Goal: Transaction & Acquisition: Purchase product/service

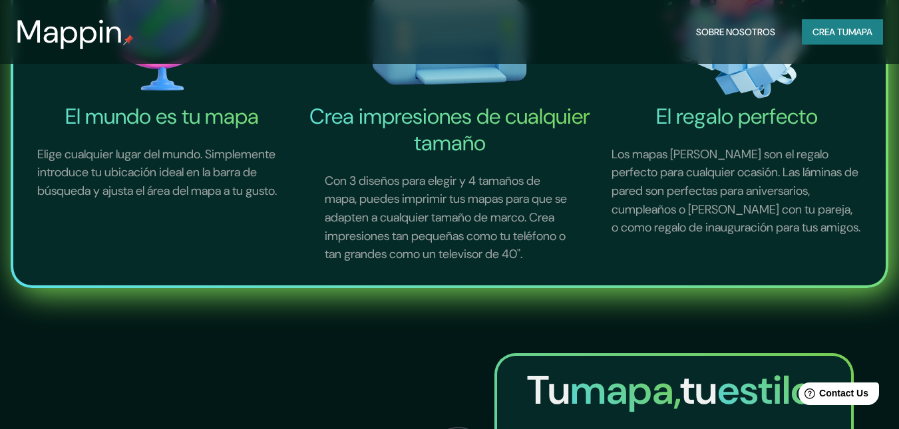
scroll to position [1764, 0]
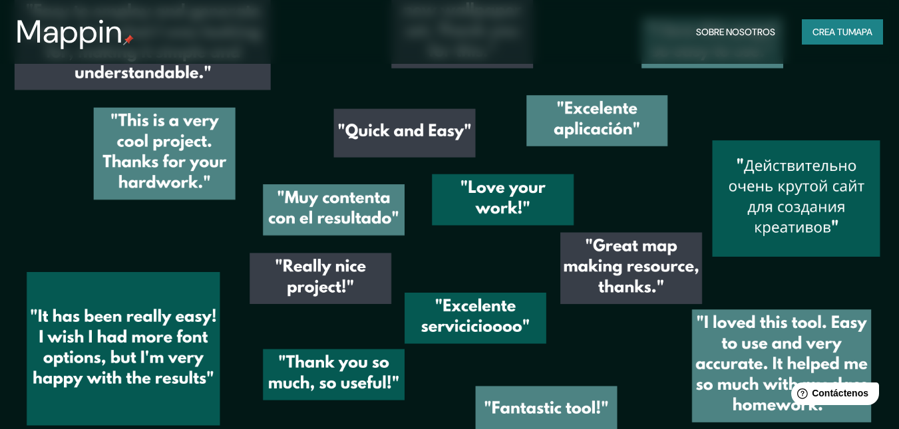
click at [820, 29] on font "Crea tu" at bounding box center [830, 32] width 36 height 12
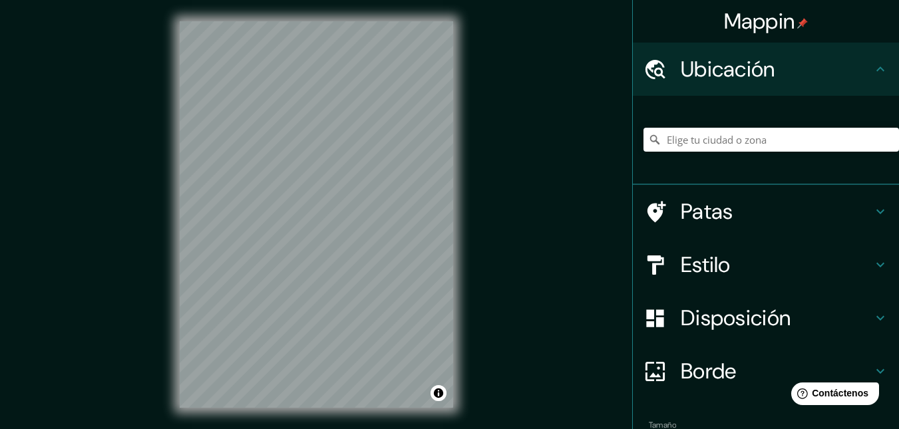
click at [737, 67] on font "Ubicación" at bounding box center [728, 69] width 94 height 28
click at [760, 143] on input "Elige tu ciudad o zona" at bounding box center [770, 140] width 255 height 24
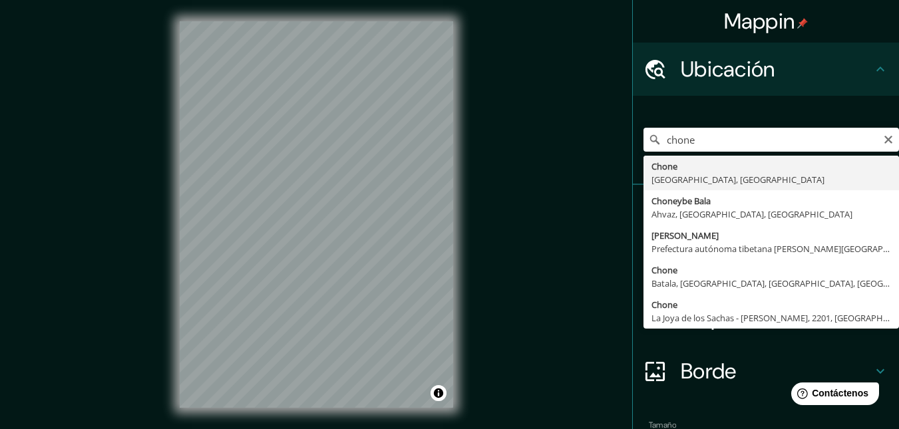
type input "Chone, [GEOGRAPHIC_DATA], [GEOGRAPHIC_DATA]"
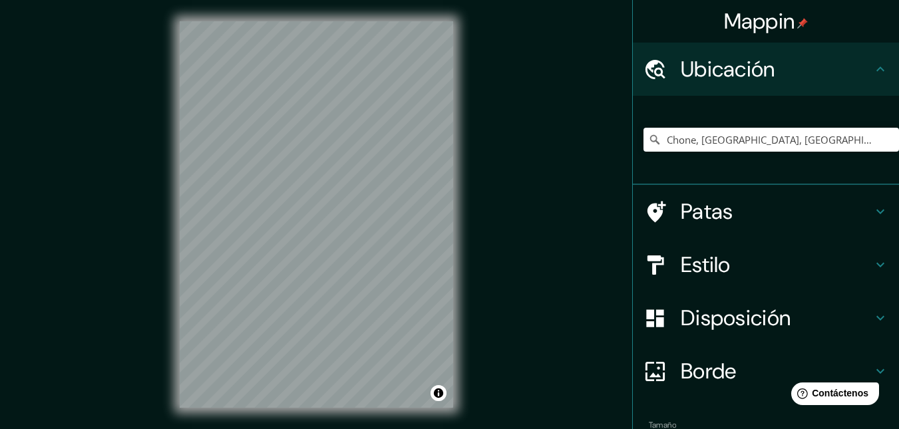
click at [760, 216] on h4 "Patas" at bounding box center [777, 211] width 192 height 27
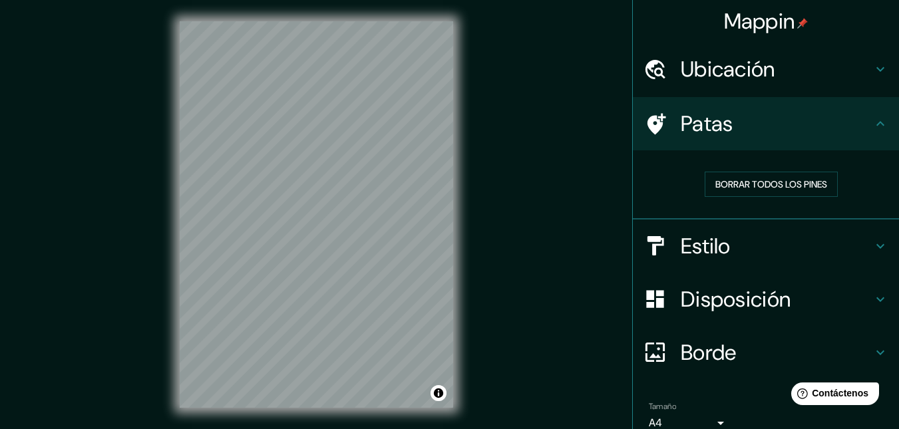
click at [738, 237] on h4 "Estilo" at bounding box center [777, 246] width 192 height 27
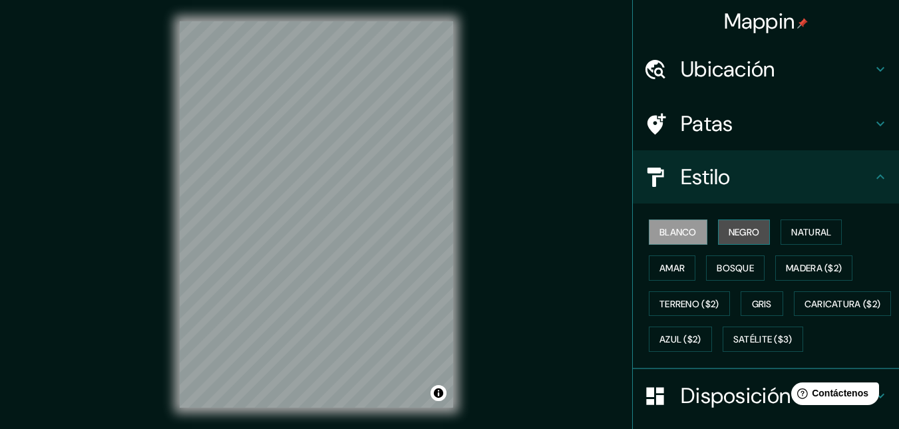
click at [736, 237] on font "Negro" at bounding box center [743, 232] width 31 height 12
click at [672, 234] on font "Blanco" at bounding box center [677, 232] width 37 height 12
click at [712, 328] on button "Azul ($2)" at bounding box center [680, 339] width 63 height 25
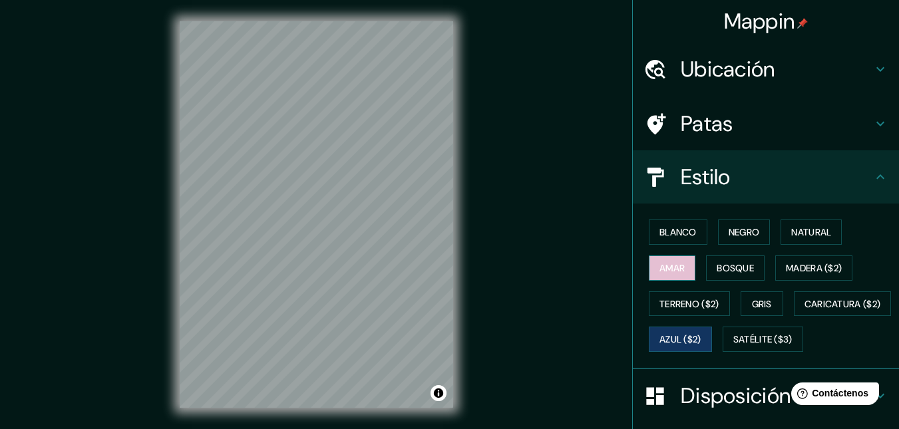
click at [682, 275] on button "Amar" at bounding box center [672, 267] width 47 height 25
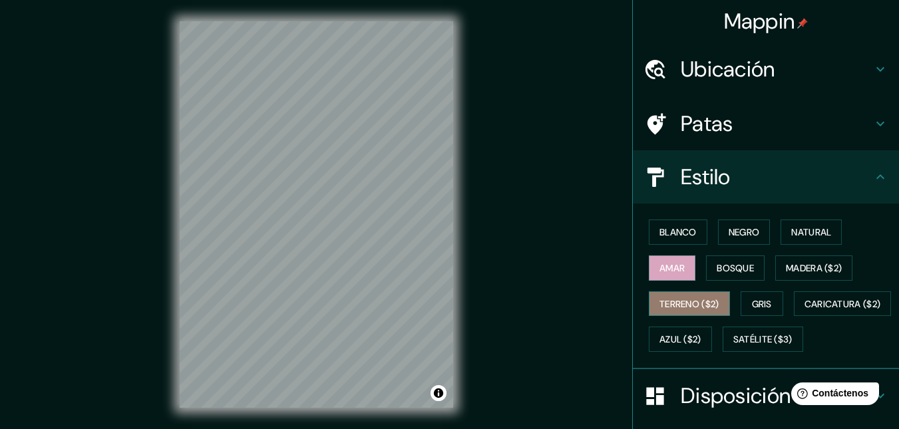
click at [691, 294] on button "Terreno ($2)" at bounding box center [689, 303] width 81 height 25
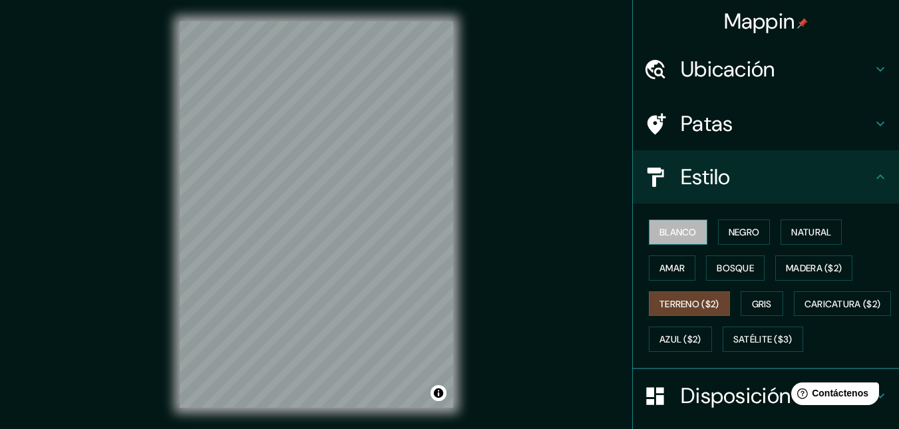
click at [673, 233] on font "Blanco" at bounding box center [677, 232] width 37 height 12
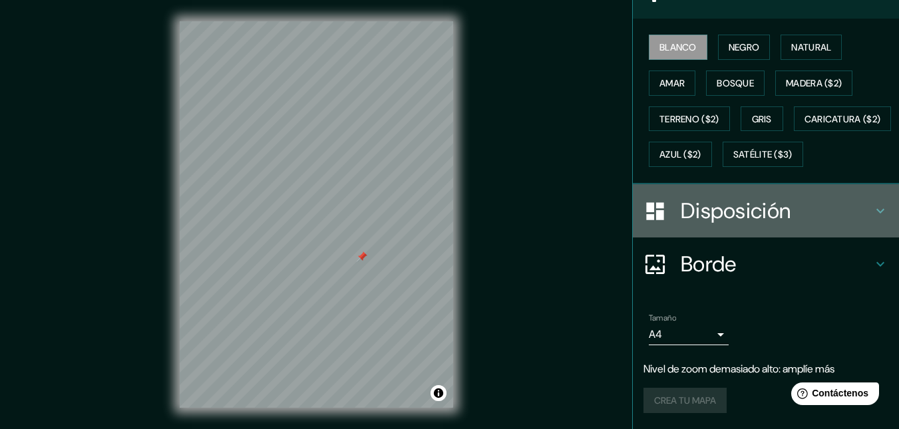
click at [790, 221] on h4 "Disposición" at bounding box center [777, 211] width 192 height 27
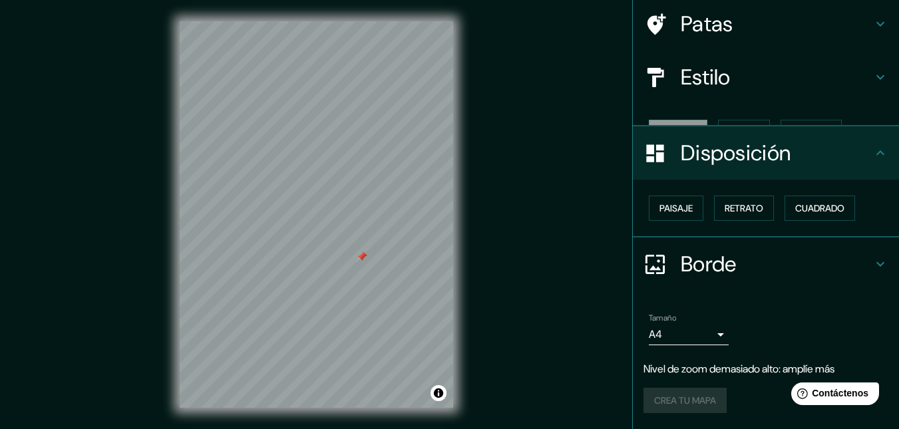
scroll to position [77, 0]
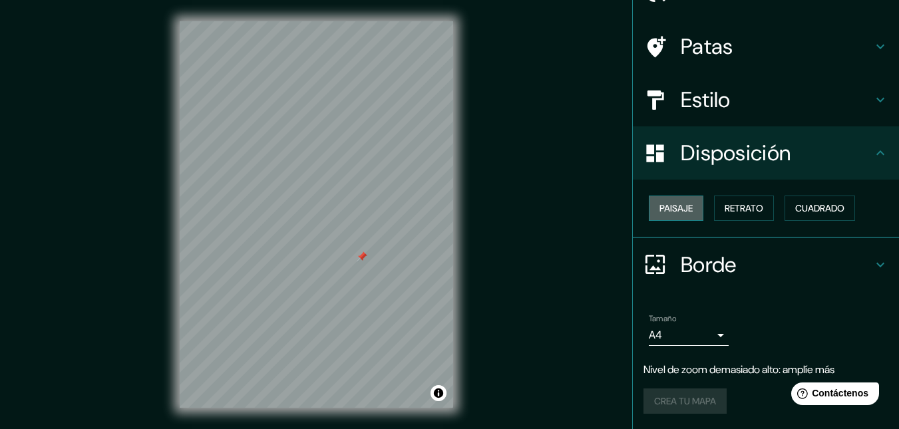
click at [667, 212] on font "Paisaje" at bounding box center [675, 208] width 33 height 12
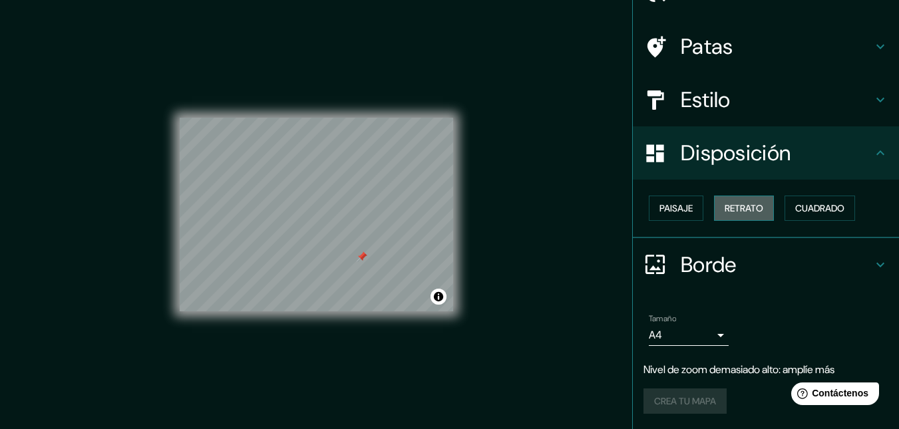
click at [730, 211] on font "Retrato" at bounding box center [743, 208] width 39 height 12
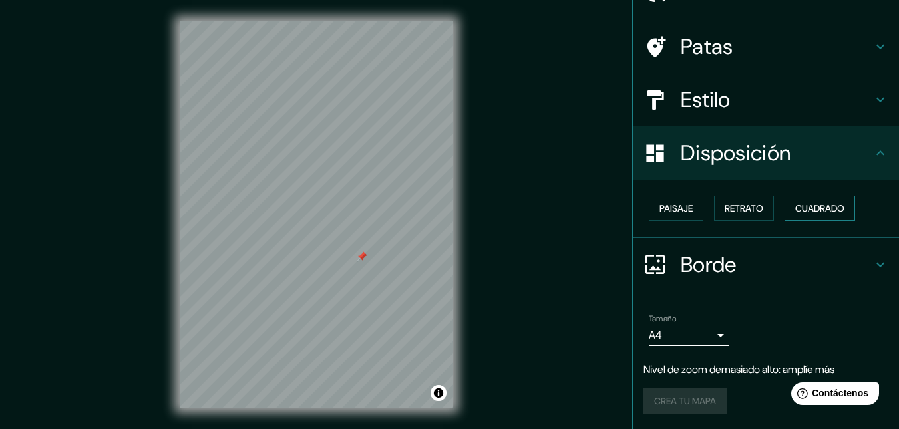
click at [836, 214] on font "Cuadrado" at bounding box center [819, 208] width 49 height 12
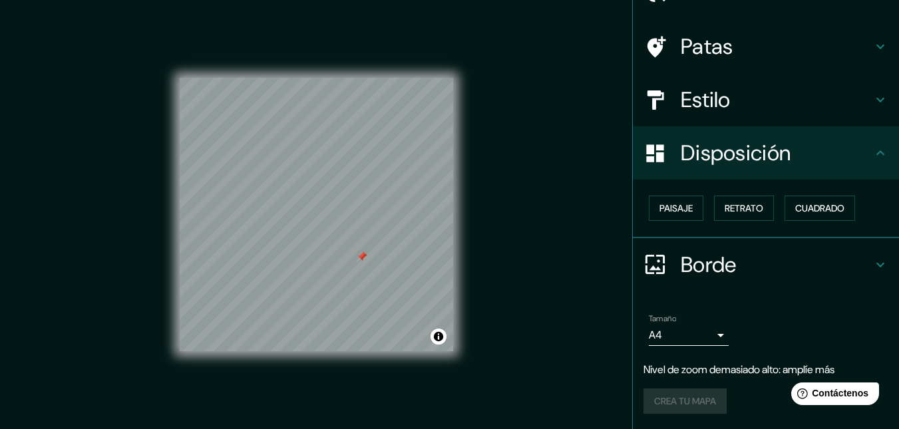
click at [698, 200] on div "Paisaje Retrato Cuadrado" at bounding box center [770, 208] width 255 height 36
click at [685, 204] on button "Paisaje" at bounding box center [676, 208] width 55 height 25
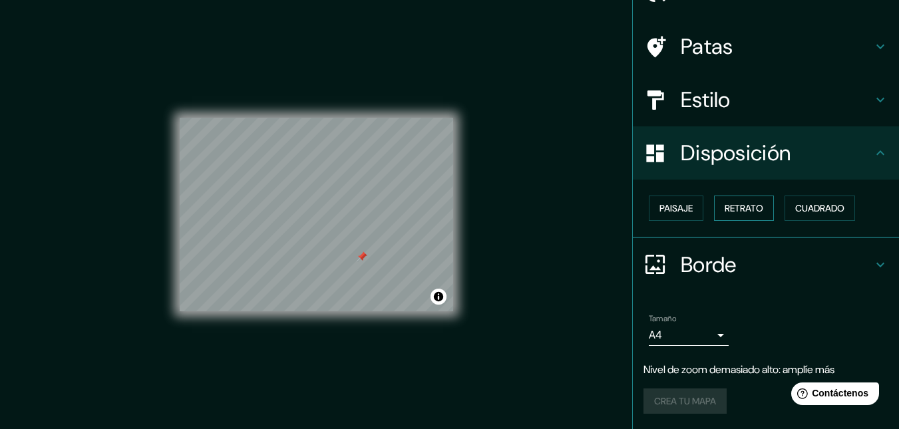
drag, startPoint x: 750, startPoint y: 206, endPoint x: 737, endPoint y: 209, distance: 13.1
click at [743, 206] on font "Retrato" at bounding box center [743, 208] width 39 height 12
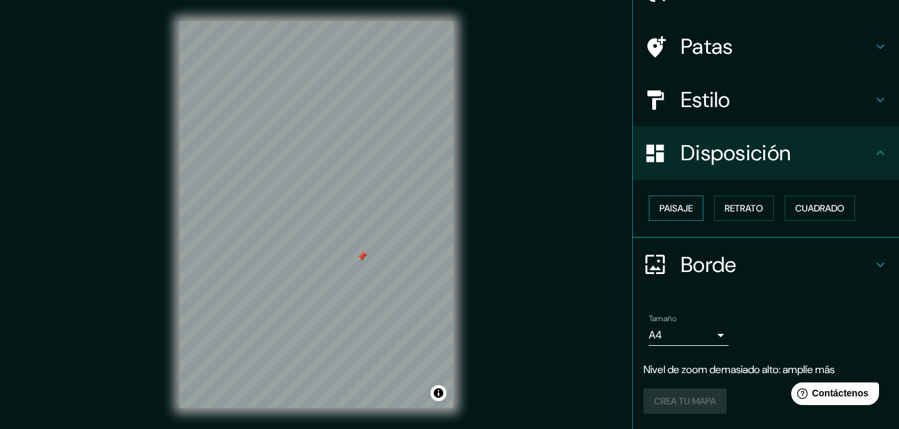
click at [682, 208] on font "Paisaje" at bounding box center [675, 208] width 33 height 12
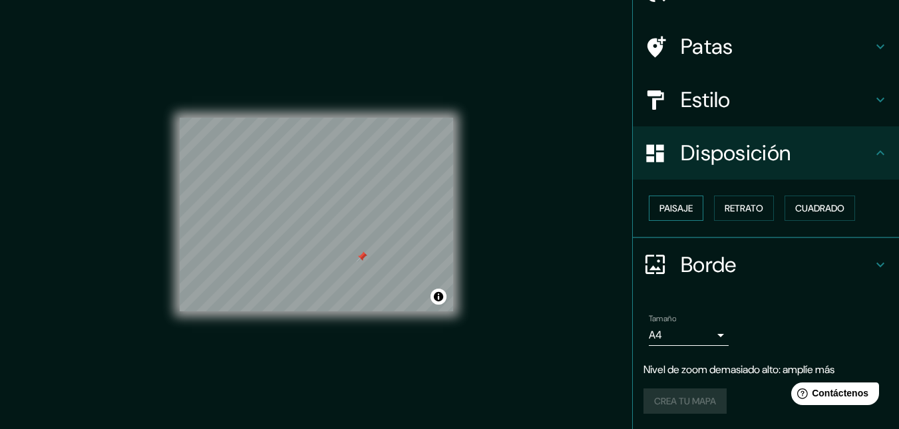
click at [682, 208] on font "Paisaje" at bounding box center [675, 208] width 33 height 12
click at [749, 209] on font "Retrato" at bounding box center [743, 208] width 39 height 12
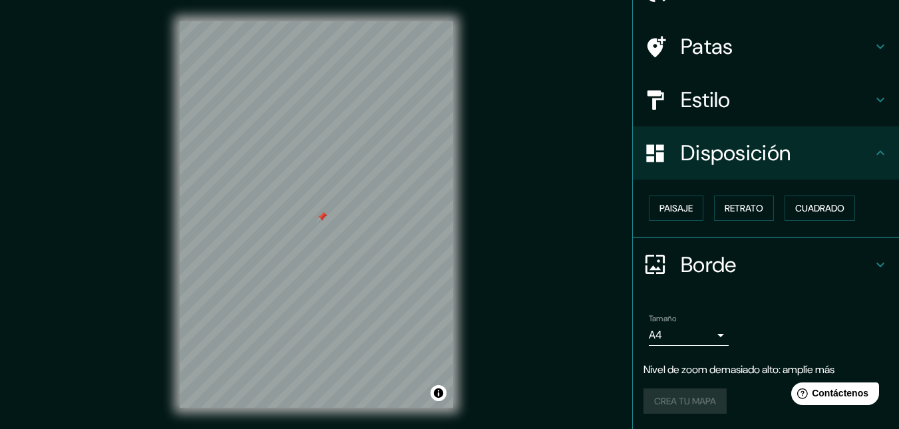
scroll to position [21, 0]
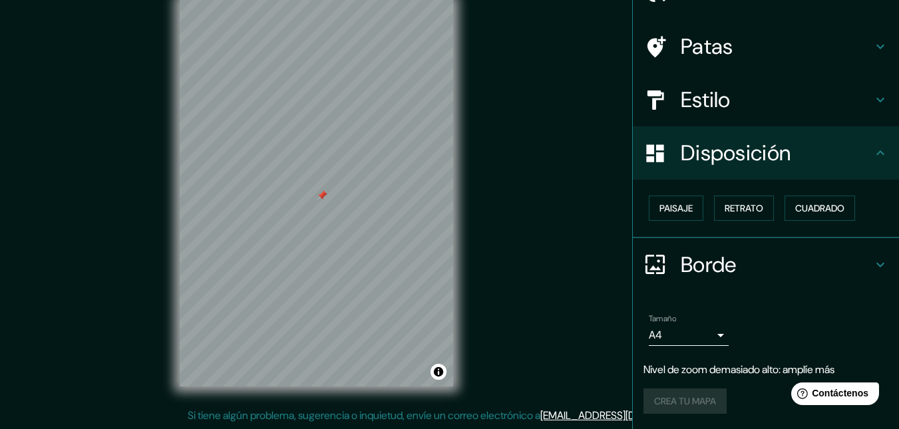
click at [718, 271] on font "Borde" at bounding box center [709, 265] width 56 height 28
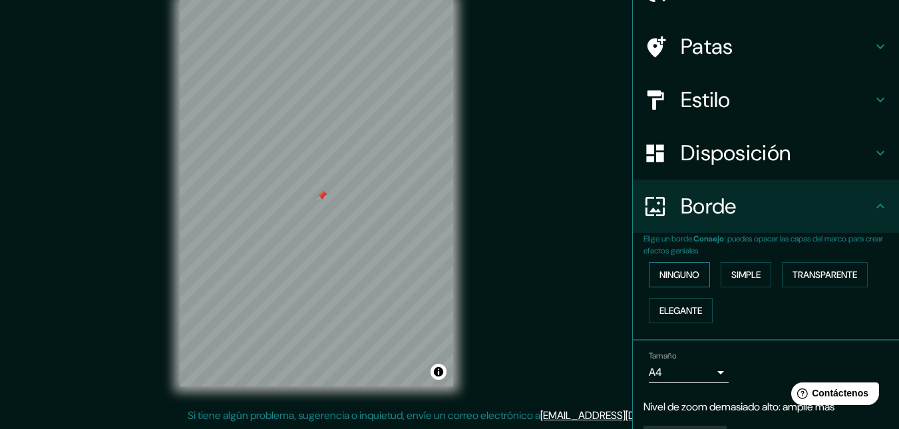
click at [685, 277] on font "Ninguno" at bounding box center [679, 275] width 40 height 12
click at [667, 311] on font "Elegante" at bounding box center [680, 311] width 43 height 12
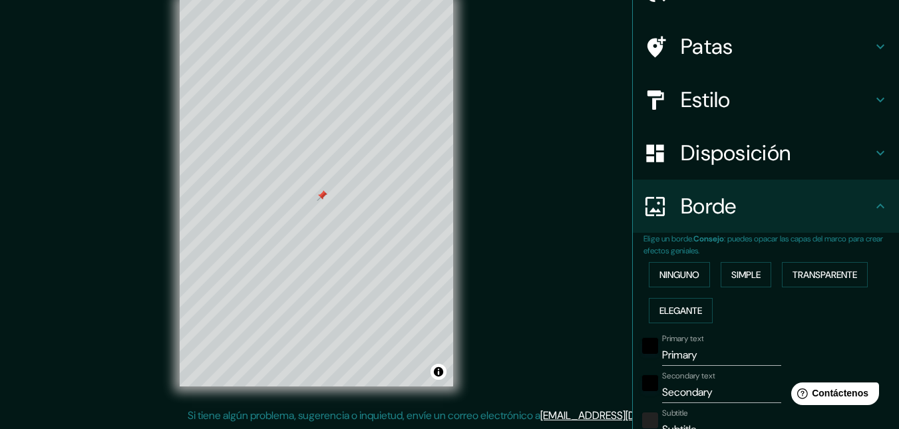
click at [735, 287] on div "Ninguno Simple Transparente Elegante" at bounding box center [770, 293] width 255 height 72
click at [681, 299] on button "Elegante" at bounding box center [681, 310] width 64 height 25
type input "164"
type input "33"
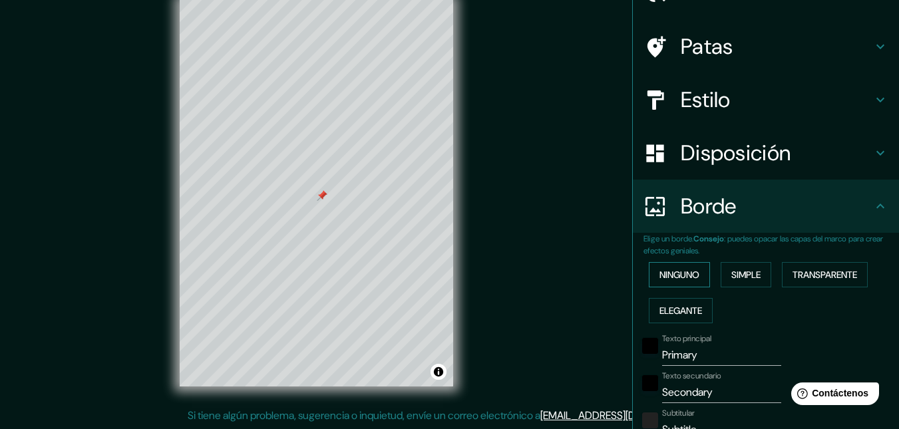
type input "16"
click at [682, 272] on font "Ninguno" at bounding box center [679, 275] width 40 height 12
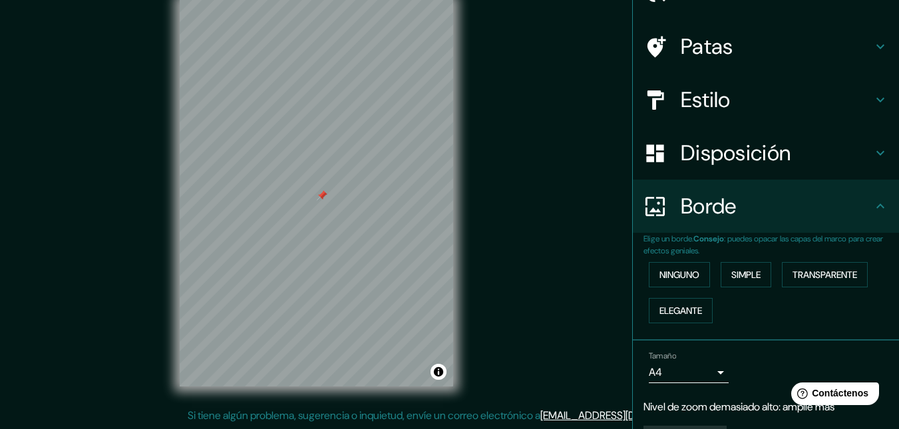
scroll to position [0, 0]
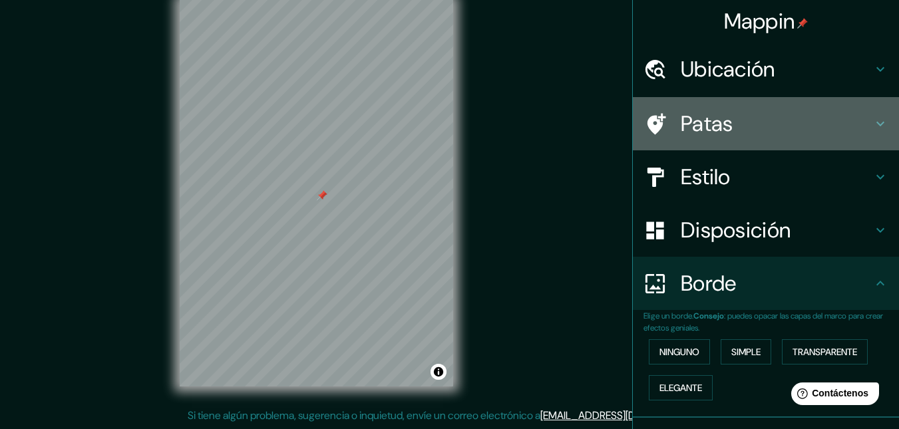
click at [726, 124] on h4 "Patas" at bounding box center [777, 123] width 192 height 27
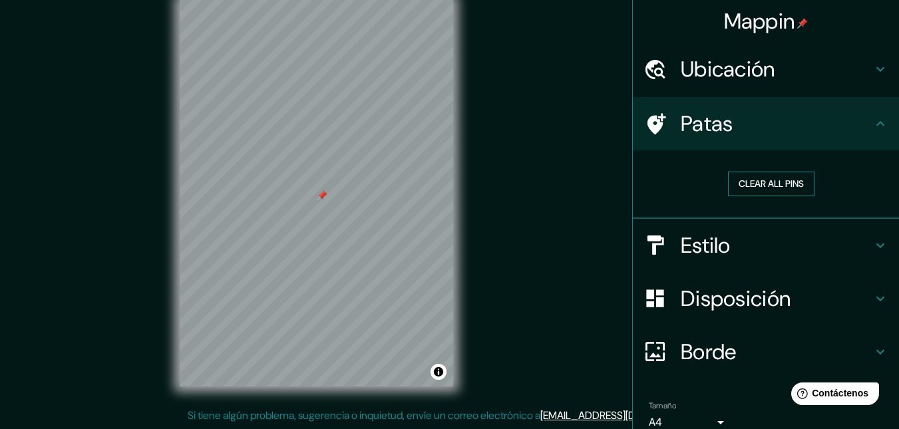
click at [730, 183] on button "Clear all pins" at bounding box center [771, 184] width 86 height 25
click at [742, 231] on div "Estilo" at bounding box center [766, 245] width 266 height 53
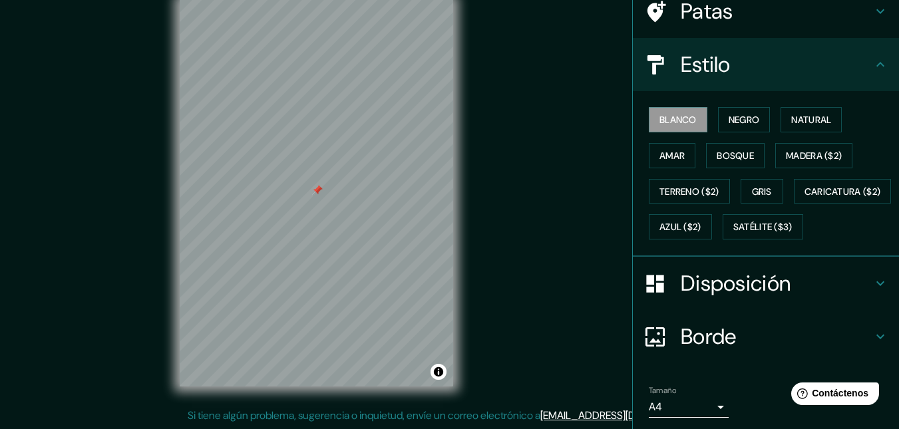
scroll to position [220, 0]
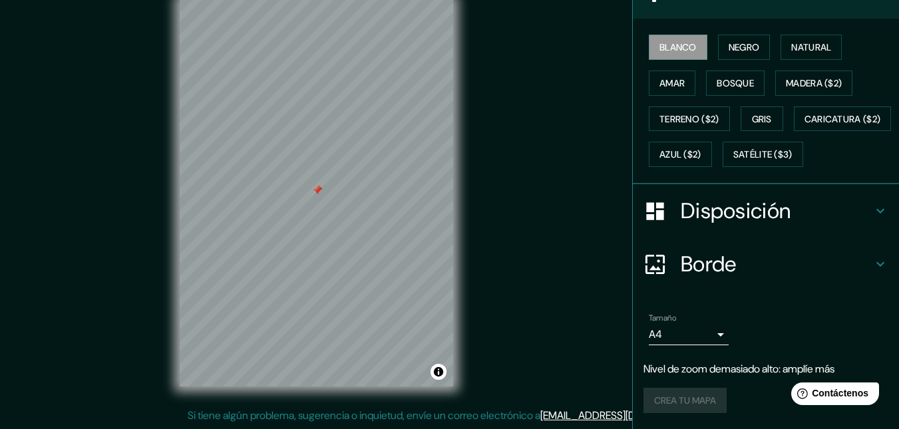
click at [710, 269] on font "Borde" at bounding box center [709, 264] width 56 height 28
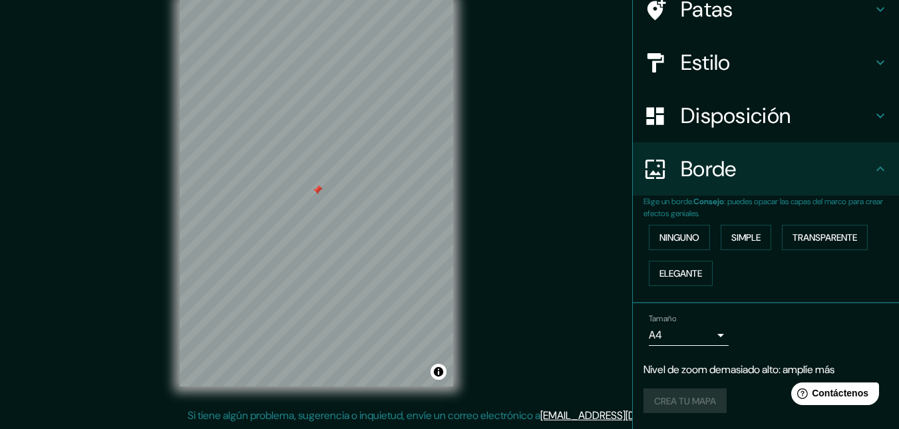
scroll to position [0, 0]
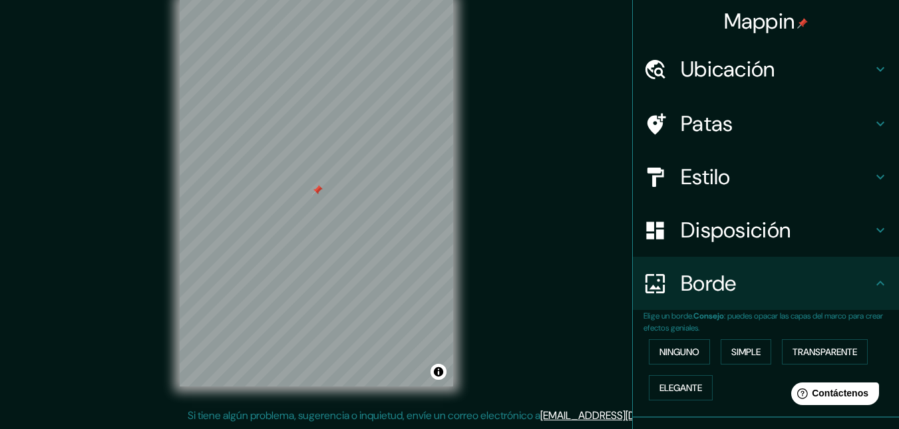
click at [712, 155] on div "Estilo" at bounding box center [766, 176] width 266 height 53
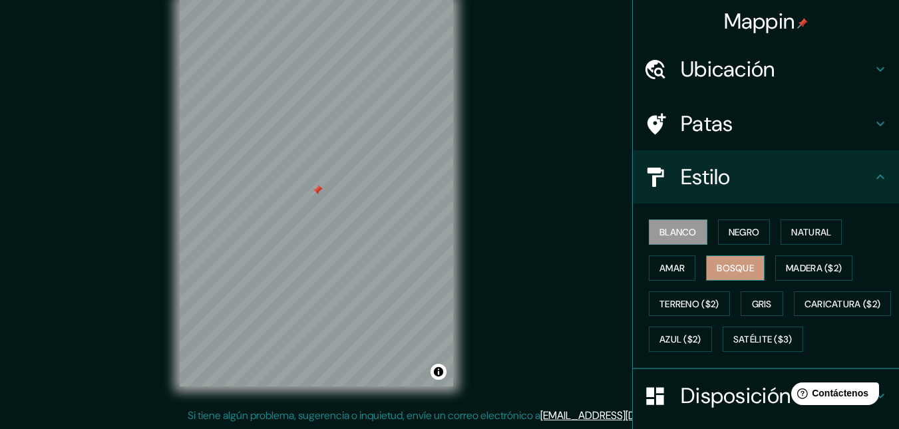
scroll to position [220, 0]
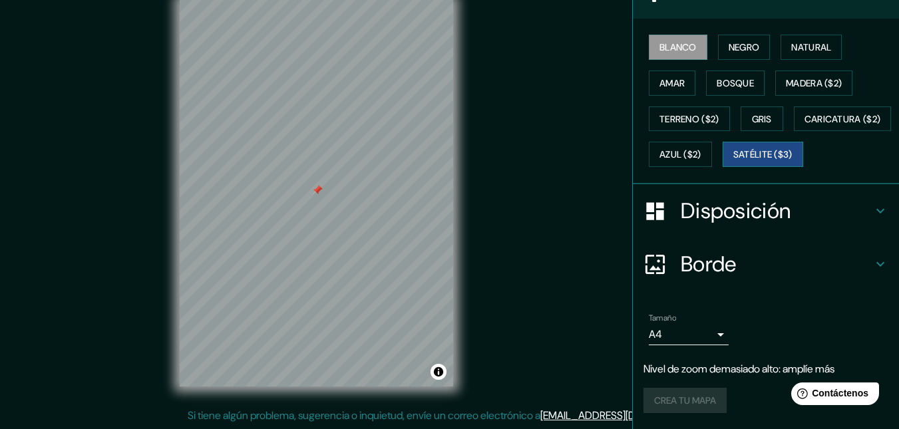
click at [733, 149] on font "Satélite ($3)" at bounding box center [762, 155] width 59 height 12
click at [695, 113] on font "Terreno ($2)" at bounding box center [689, 119] width 60 height 12
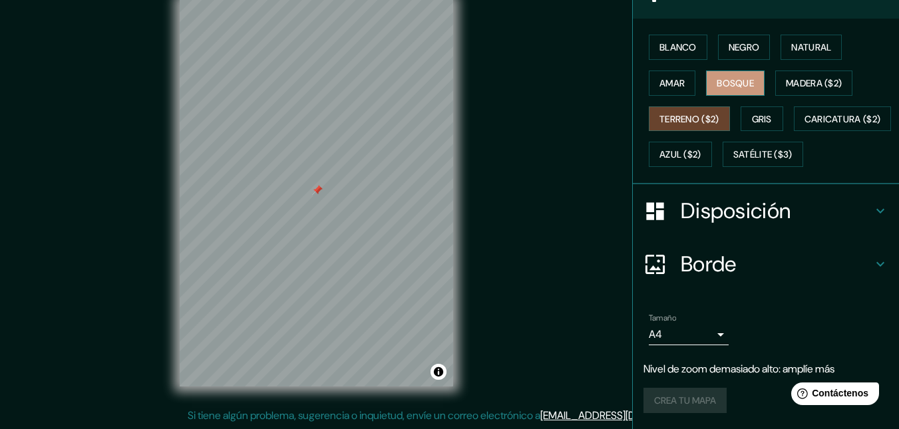
click at [716, 77] on font "Bosque" at bounding box center [734, 83] width 37 height 12
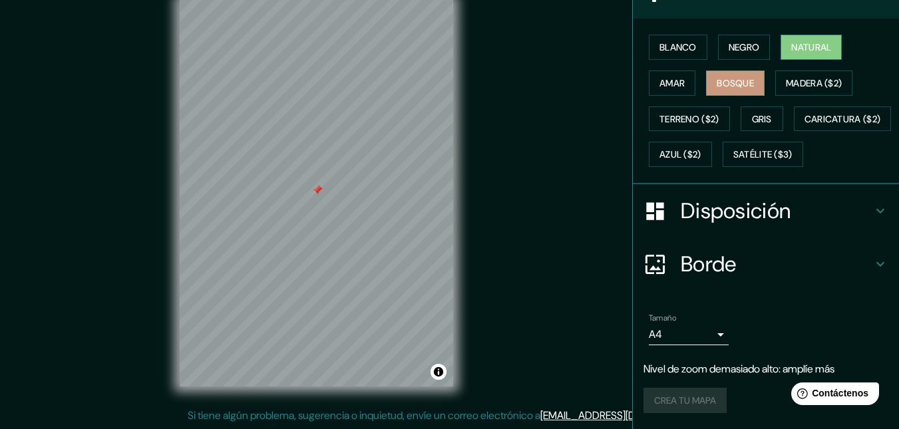
click at [791, 41] on font "Natural" at bounding box center [811, 47] width 40 height 12
click at [684, 35] on button "Blanco" at bounding box center [678, 47] width 59 height 25
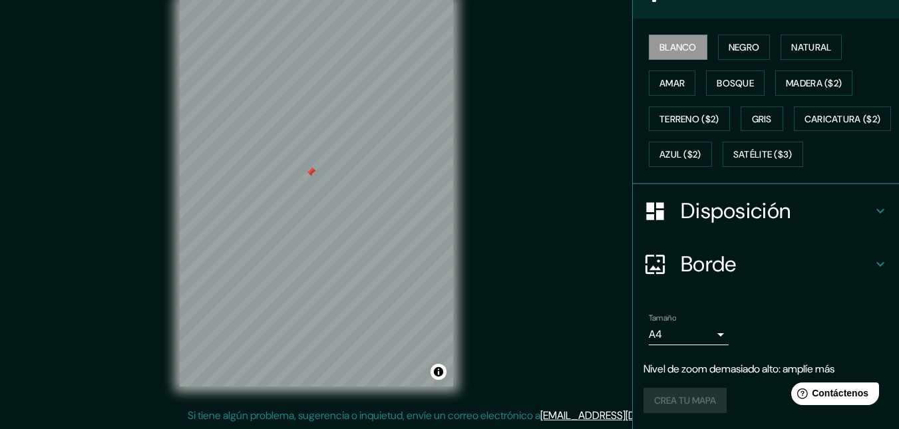
drag, startPoint x: 498, startPoint y: 90, endPoint x: 309, endPoint y: 169, distance: 204.0
click at [309, 169] on div at bounding box center [310, 172] width 11 height 11
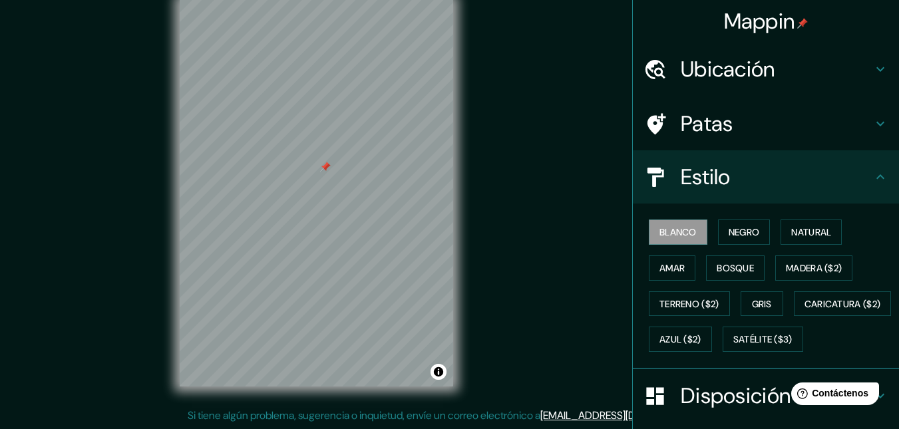
click at [805, 124] on h4 "Patas" at bounding box center [777, 123] width 192 height 27
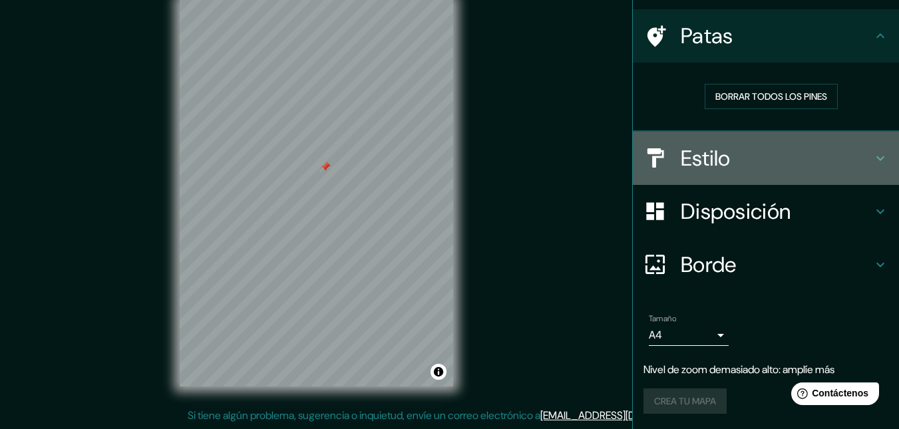
click at [759, 154] on h4 "Estilo" at bounding box center [777, 158] width 192 height 27
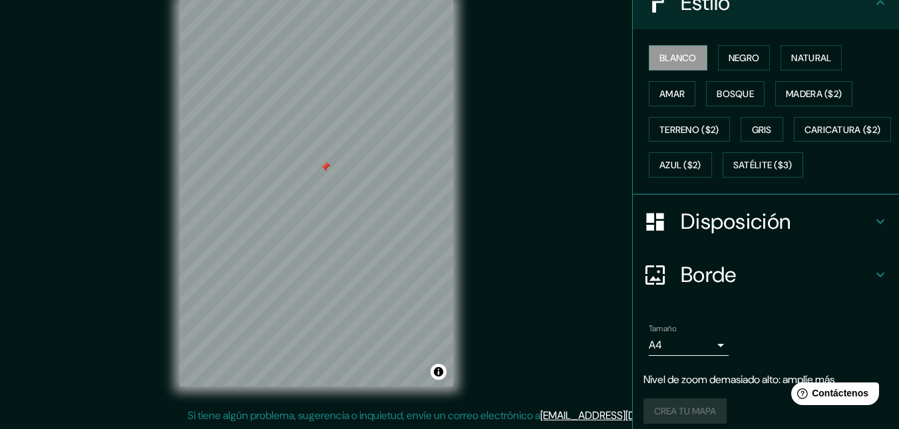
click at [739, 238] on div "Disposición" at bounding box center [766, 221] width 266 height 53
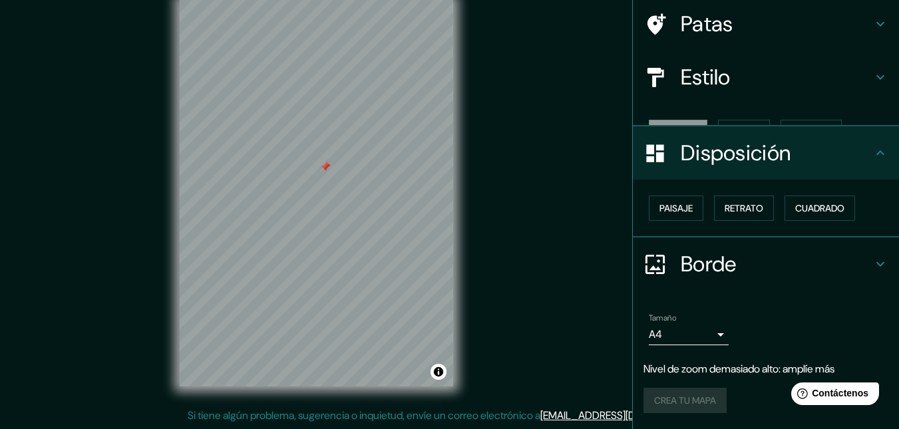
scroll to position [77, 0]
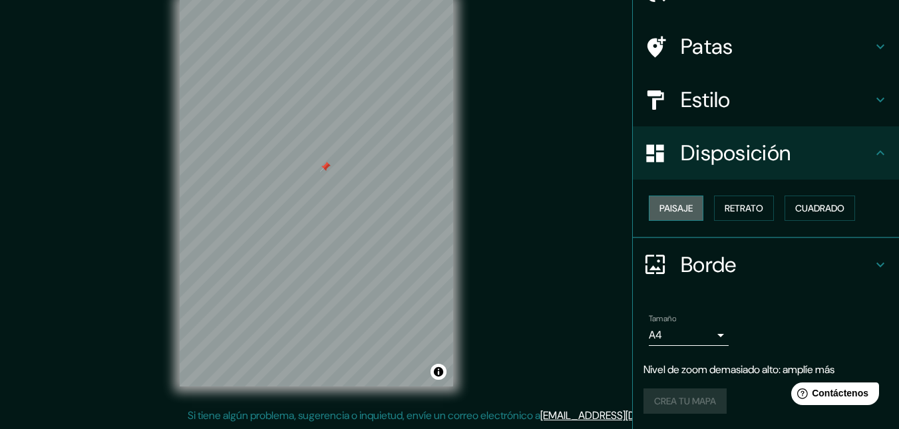
click at [677, 198] on button "Paisaje" at bounding box center [676, 208] width 55 height 25
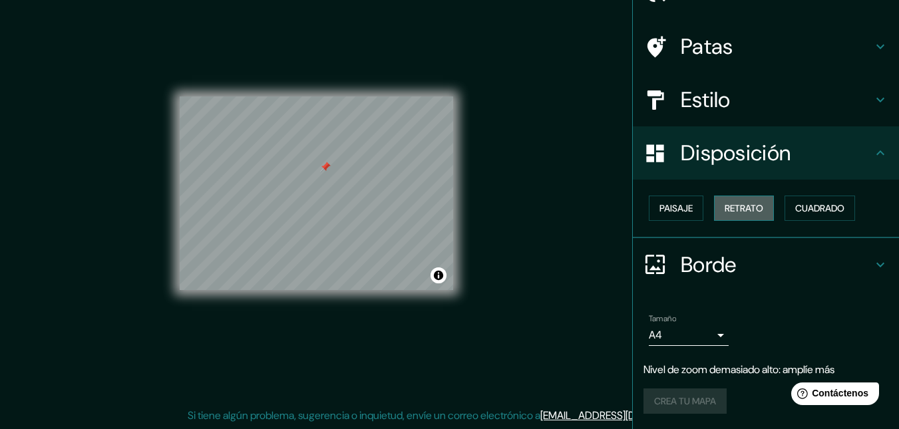
click at [754, 200] on font "Retrato" at bounding box center [743, 208] width 39 height 17
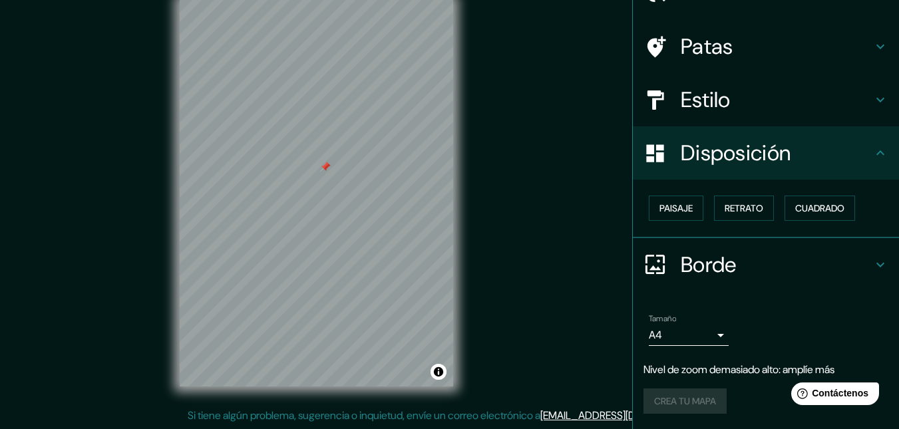
click at [693, 402] on div "Crea tu mapa" at bounding box center [765, 400] width 245 height 25
click at [699, 343] on div "Tamaño A4 single" at bounding box center [765, 330] width 245 height 43
click at [699, 341] on body "Mappin Ubicación Chone, [GEOGRAPHIC_DATA], [GEOGRAPHIC_DATA] Patas Estilo Dispo…" at bounding box center [449, 193] width 899 height 429
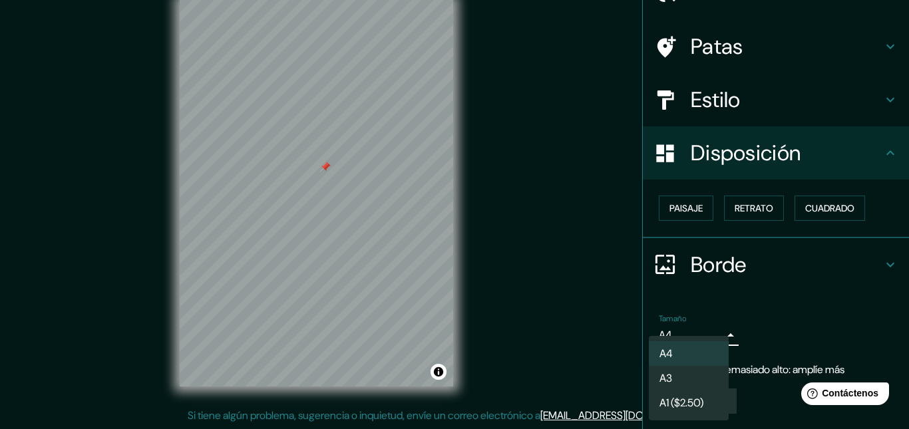
click at [731, 267] on div at bounding box center [454, 214] width 909 height 429
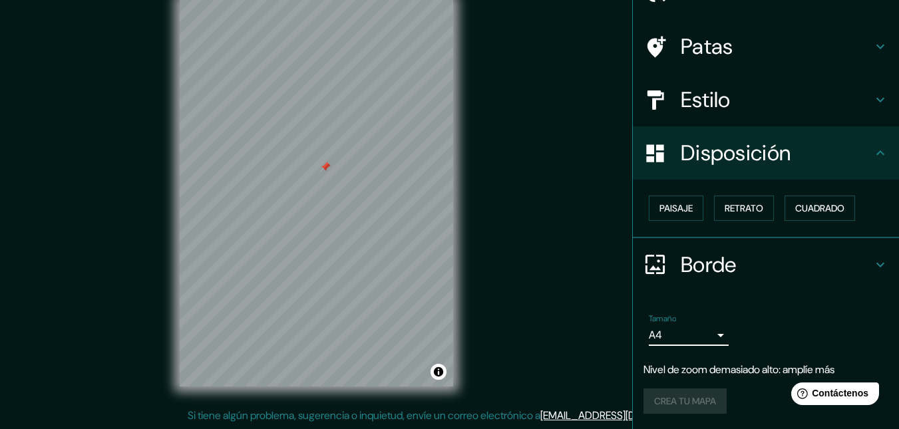
click at [715, 263] on font "Borde" at bounding box center [709, 265] width 56 height 28
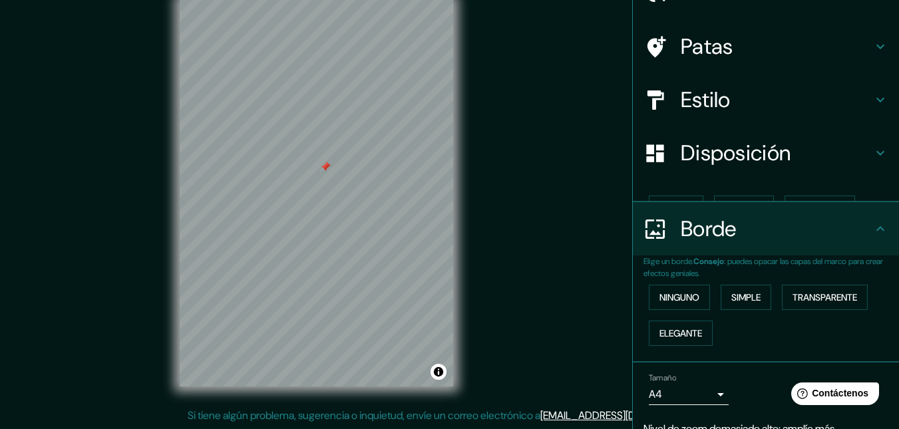
scroll to position [114, 0]
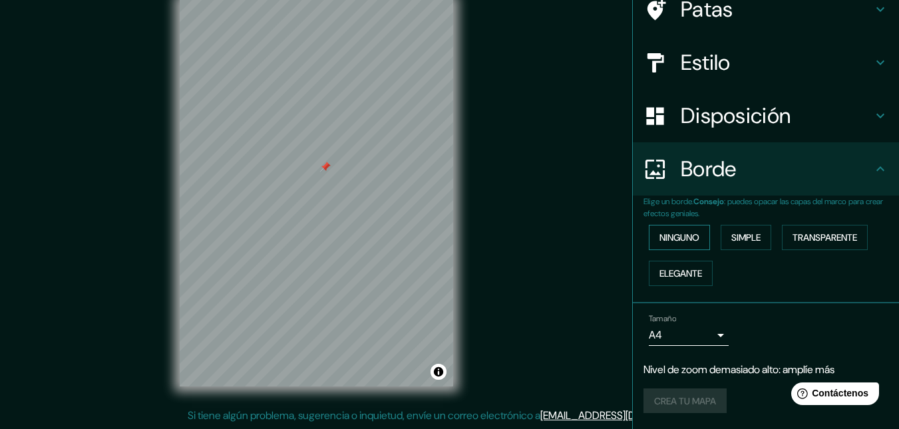
click at [669, 235] on font "Ninguno" at bounding box center [679, 238] width 40 height 12
click at [778, 88] on div "Estilo" at bounding box center [766, 62] width 266 height 53
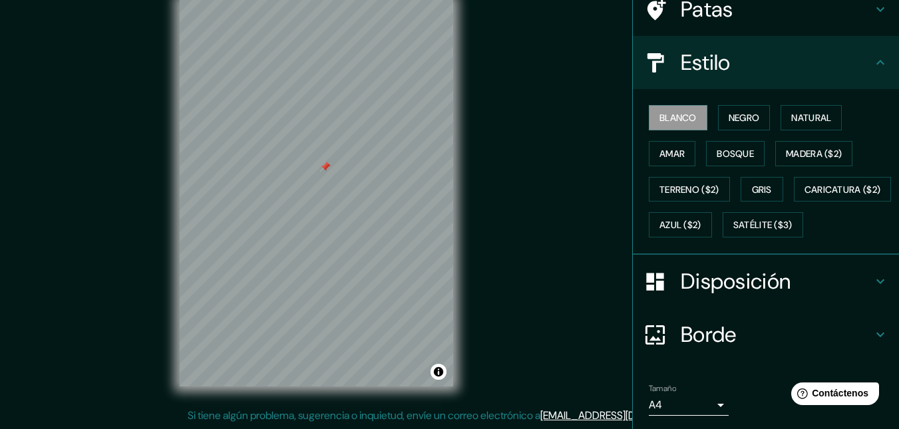
click at [708, 295] on font "Disposición" at bounding box center [736, 281] width 110 height 28
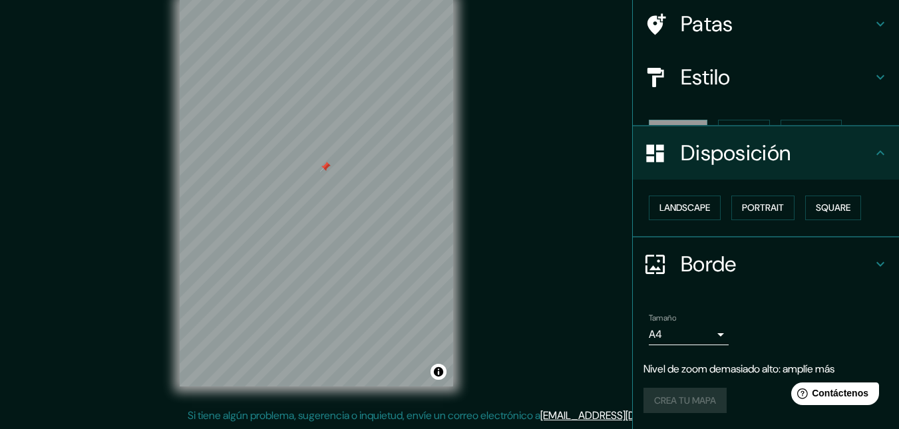
scroll to position [77, 0]
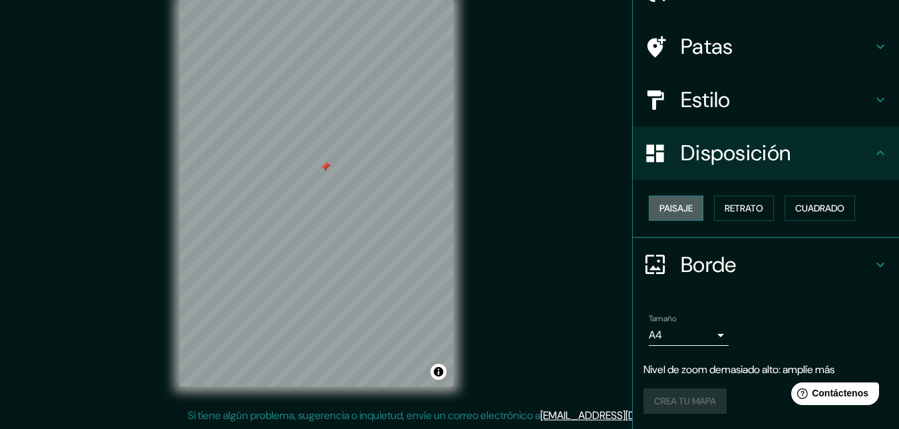
click at [665, 216] on font "Paisaje" at bounding box center [675, 208] width 33 height 17
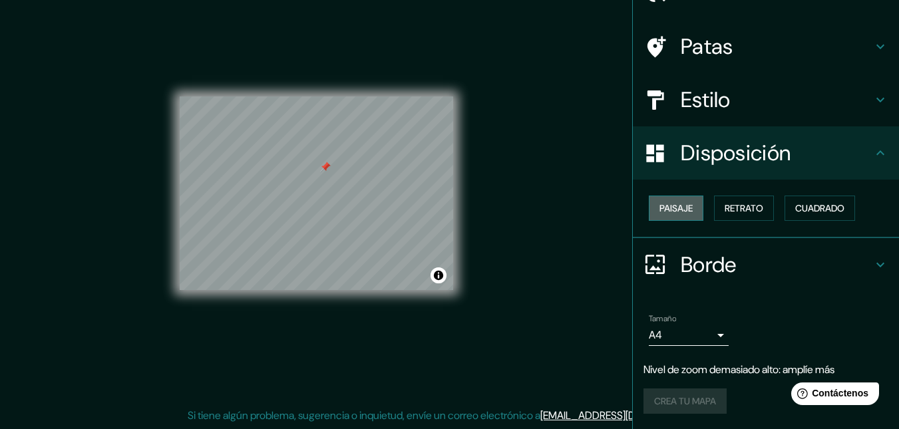
click at [665, 216] on font "Paisaje" at bounding box center [675, 208] width 33 height 17
click at [687, 208] on button "Paisaje" at bounding box center [676, 208] width 55 height 25
drag, startPoint x: 771, startPoint y: 222, endPoint x: 812, endPoint y: 218, distance: 41.4
click at [772, 222] on div "Paisaje Retrato Cuadrado" at bounding box center [770, 208] width 255 height 36
click at [820, 211] on font "Cuadrado" at bounding box center [819, 208] width 49 height 12
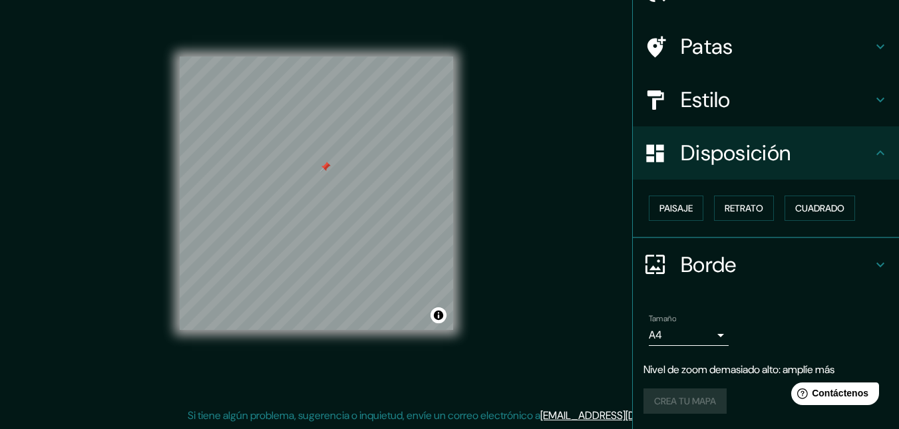
click at [727, 61] on div "Patas" at bounding box center [766, 46] width 266 height 53
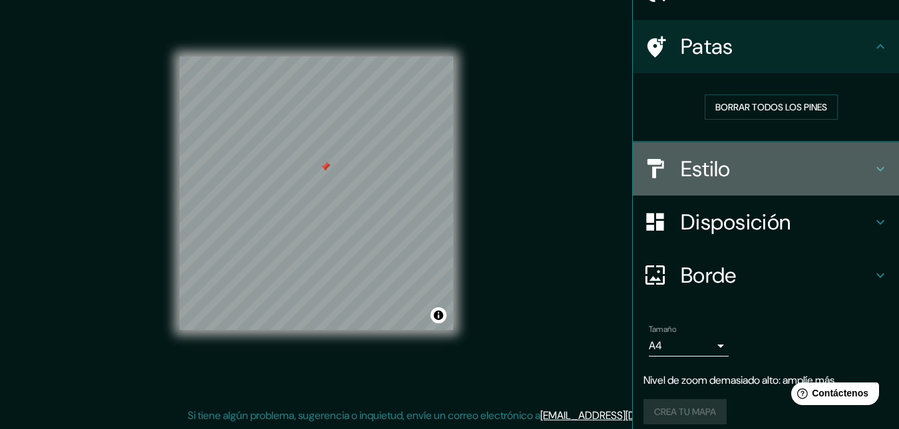
click at [769, 149] on div "Estilo" at bounding box center [766, 168] width 266 height 53
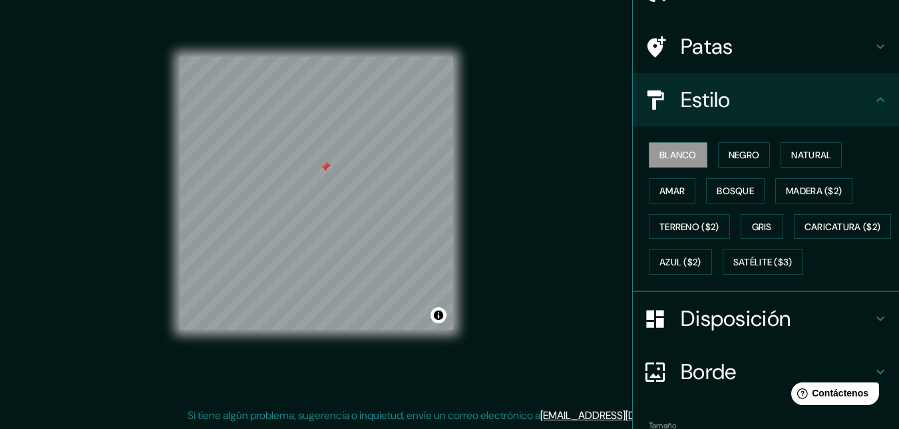
scroll to position [0, 0]
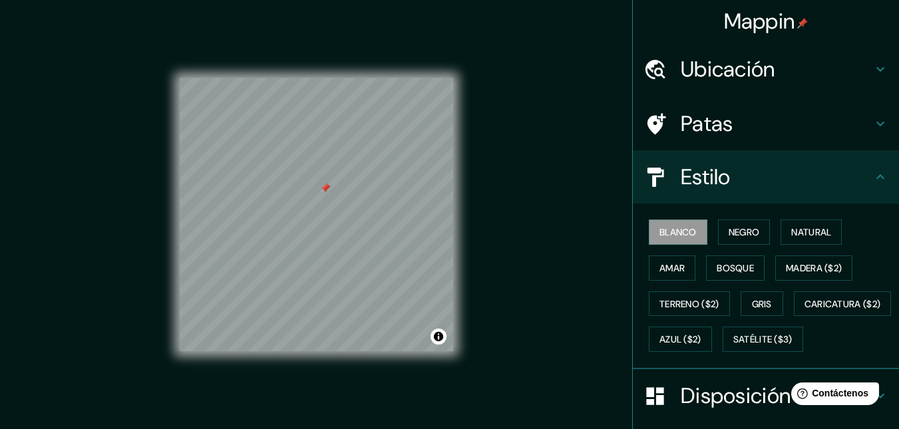
click at [769, 78] on h4 "Ubicación" at bounding box center [777, 69] width 192 height 27
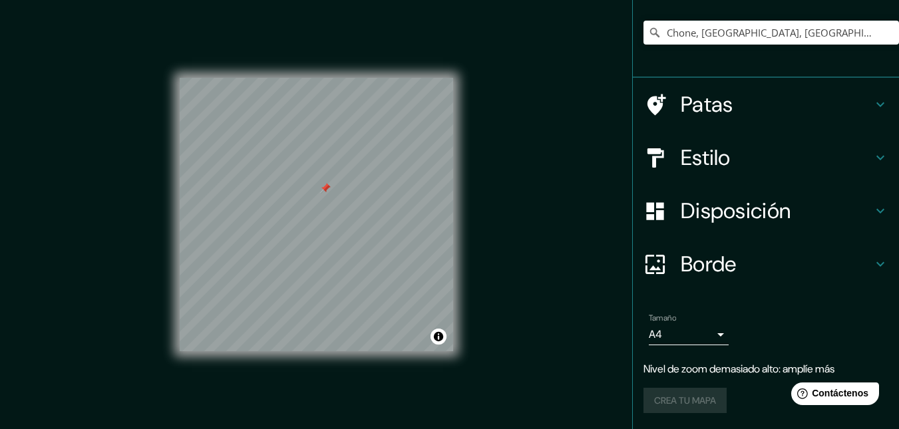
scroll to position [21, 0]
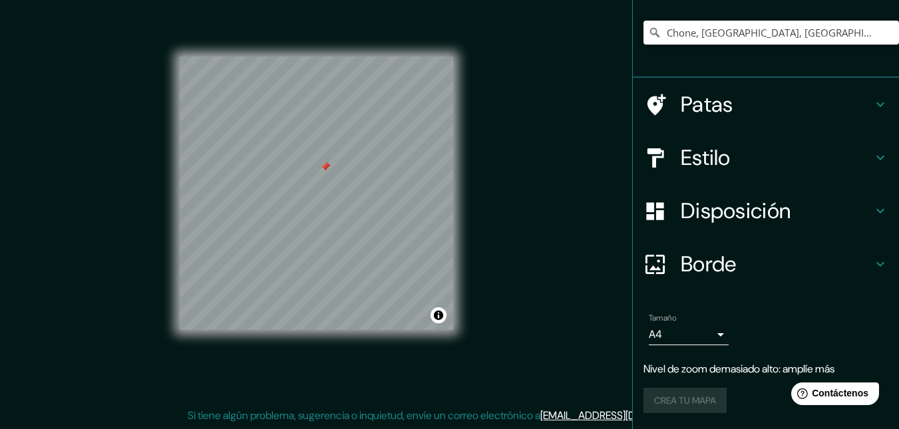
click at [686, 400] on div "Crea tu mapa" at bounding box center [765, 400] width 245 height 25
drag, startPoint x: 686, startPoint y: 400, endPoint x: 601, endPoint y: 394, distance: 84.7
click at [684, 398] on div "Crea tu mapa" at bounding box center [765, 400] width 245 height 25
click at [345, 182] on div at bounding box center [341, 183] width 11 height 11
click at [348, 175] on div at bounding box center [347, 173] width 11 height 11
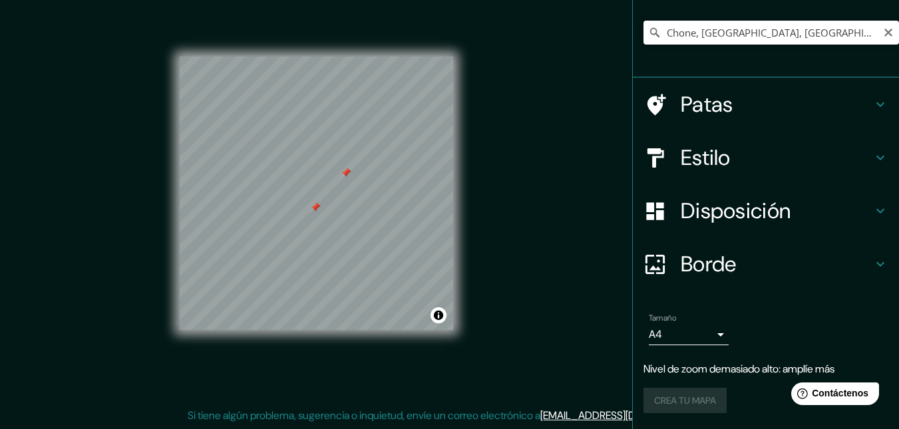
click at [796, 25] on input "Chone, [GEOGRAPHIC_DATA], [GEOGRAPHIC_DATA]" at bounding box center [770, 33] width 255 height 24
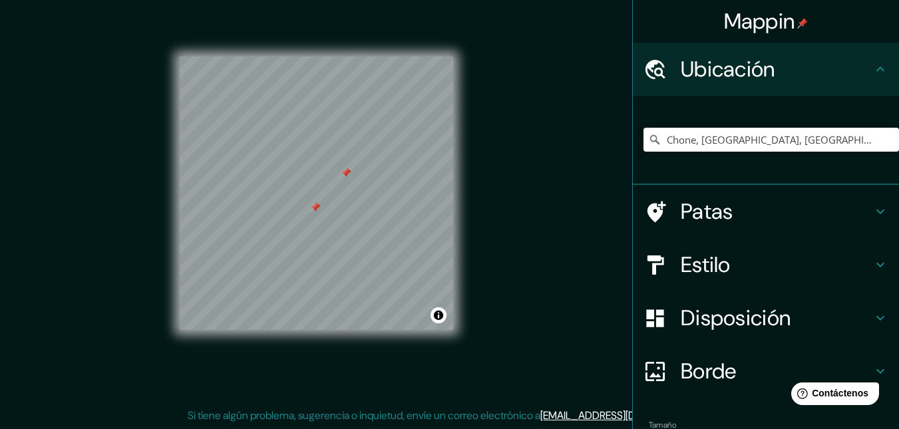
click at [754, 216] on h4 "Patas" at bounding box center [777, 211] width 192 height 27
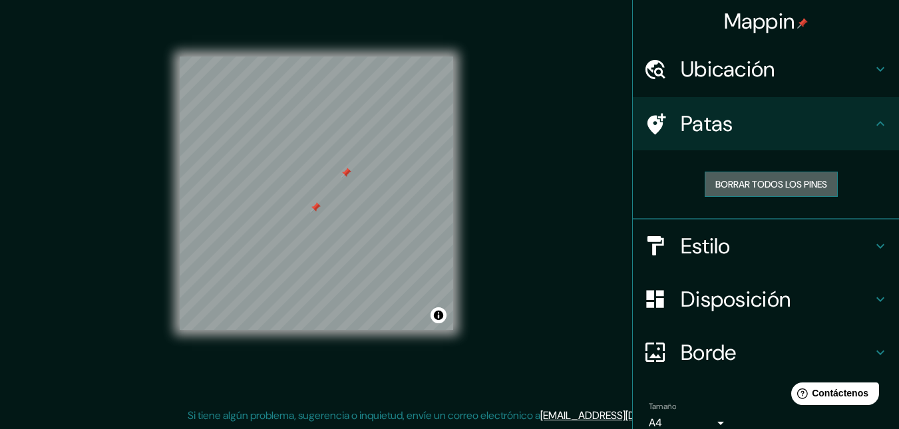
click at [764, 180] on font "Borrar todos los pines" at bounding box center [771, 184] width 112 height 12
click at [804, 74] on h4 "Ubicación" at bounding box center [777, 69] width 192 height 27
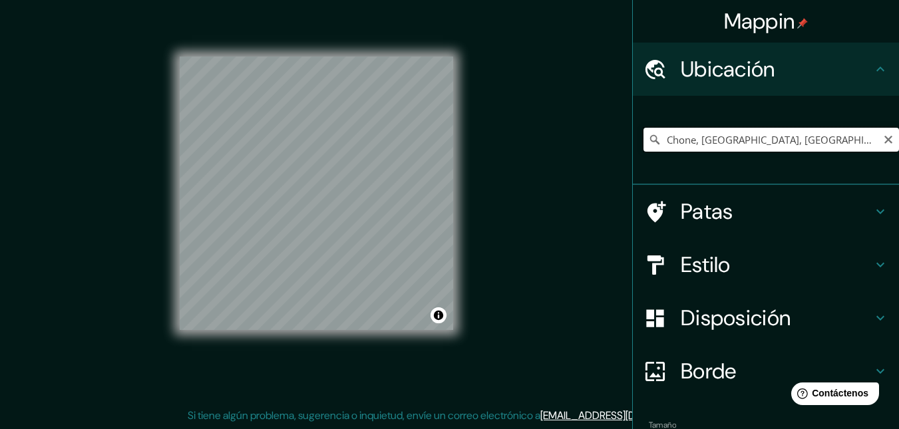
click at [808, 134] on input "Chone, [GEOGRAPHIC_DATA], [GEOGRAPHIC_DATA]" at bounding box center [770, 140] width 255 height 24
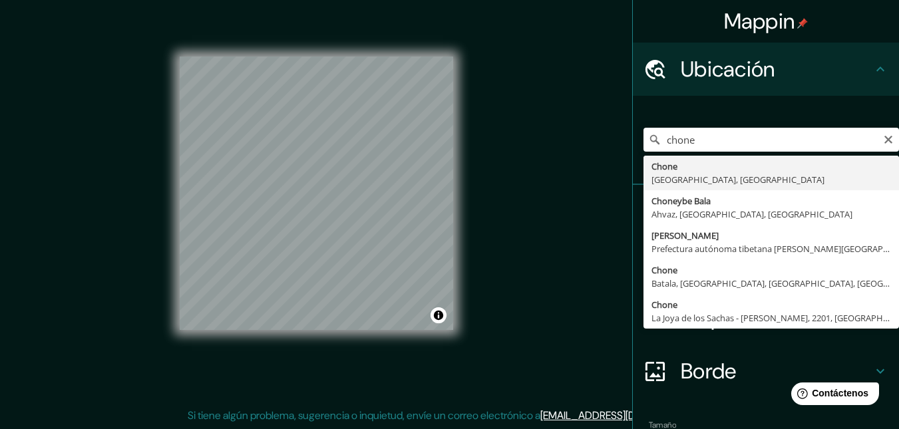
type input "Chone, [GEOGRAPHIC_DATA], [GEOGRAPHIC_DATA]"
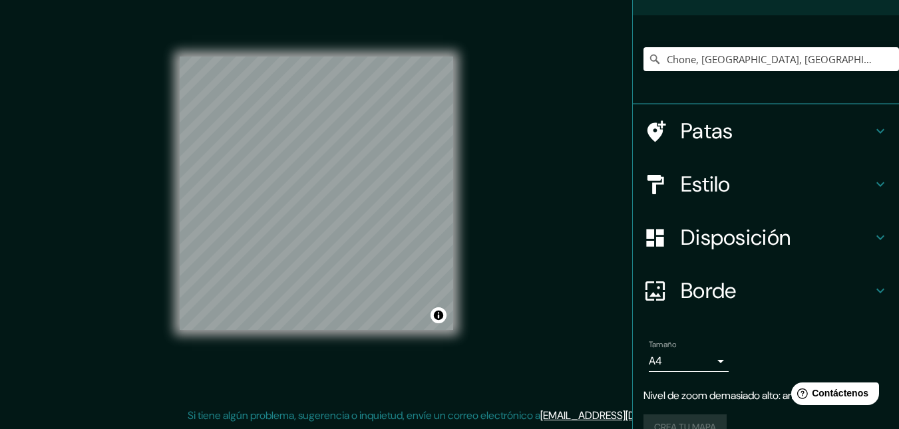
scroll to position [107, 0]
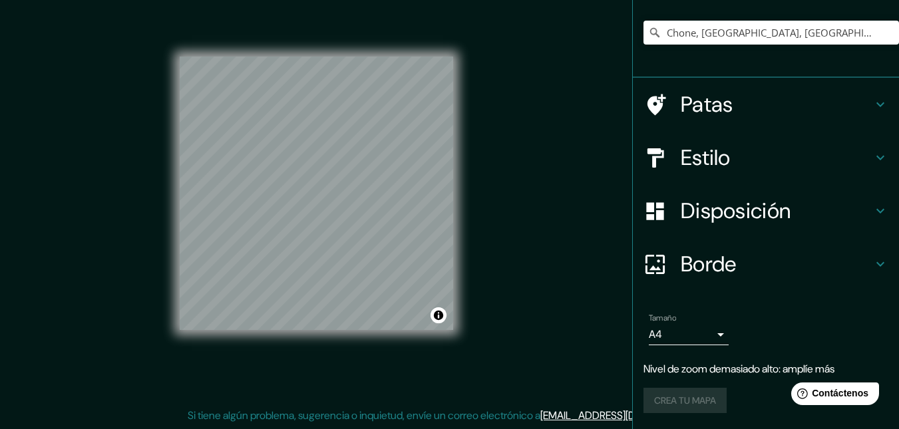
click at [710, 400] on div "Crea tu mapa" at bounding box center [765, 400] width 245 height 25
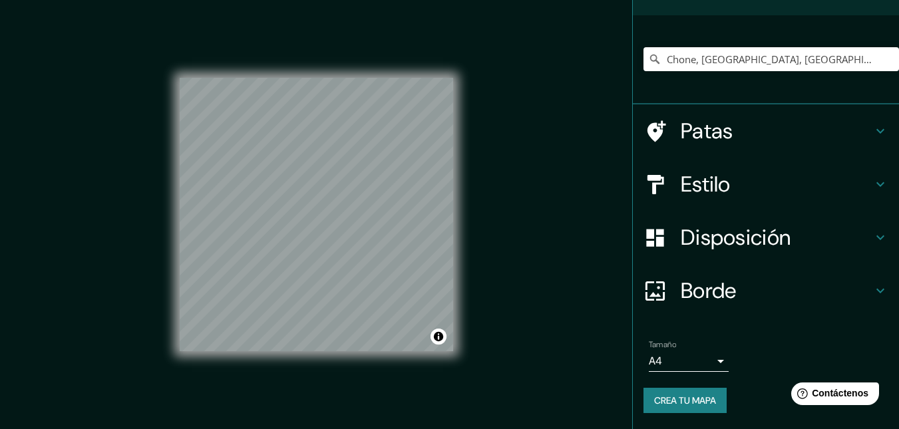
scroll to position [80, 0]
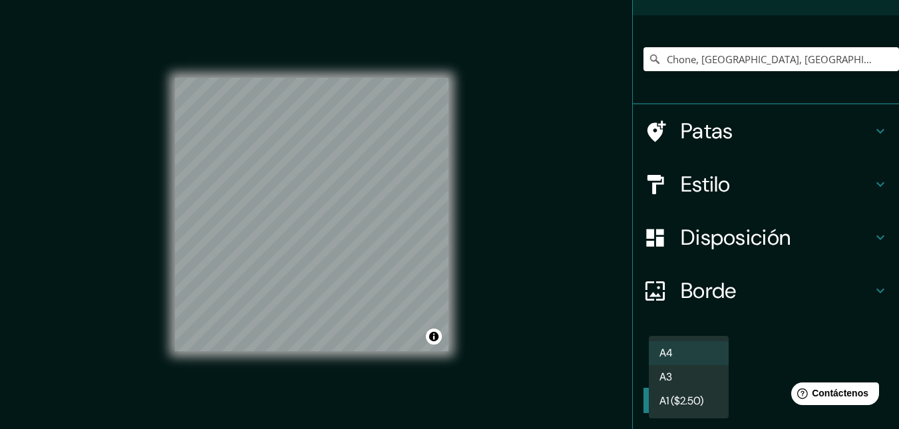
click at [708, 357] on body "Mappin Ubicación Chone, [GEOGRAPHIC_DATA], [GEOGRAPHIC_DATA] Patas Estilo Dispo…" at bounding box center [449, 214] width 899 height 429
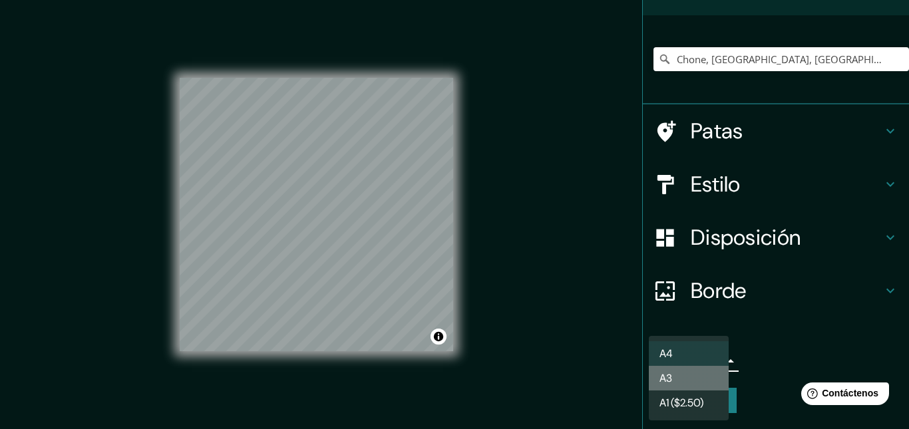
click at [684, 377] on li "A3" at bounding box center [689, 378] width 80 height 25
type input "a4"
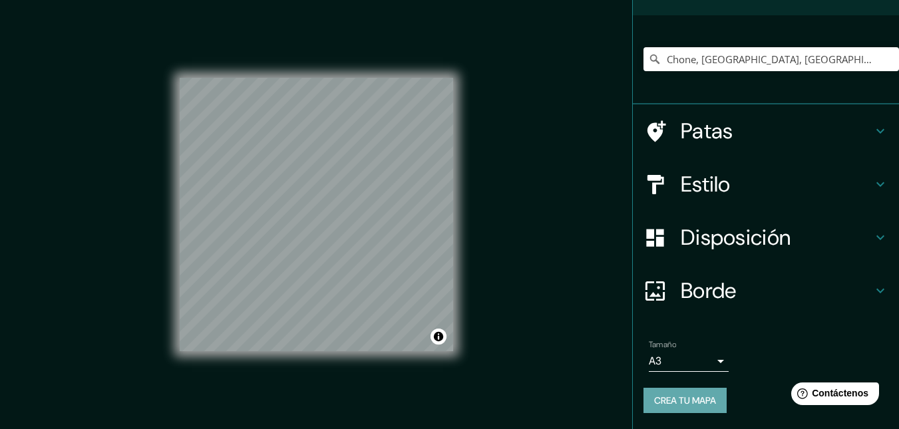
click at [681, 397] on font "Crea tu mapa" at bounding box center [685, 400] width 62 height 12
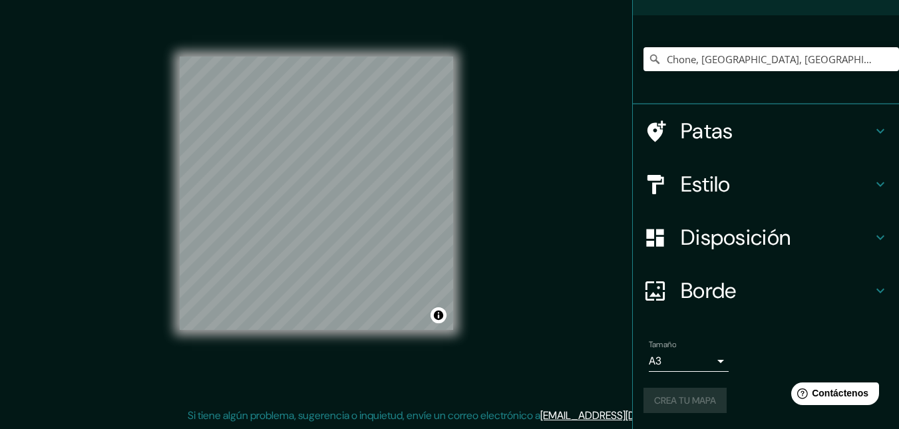
scroll to position [0, 0]
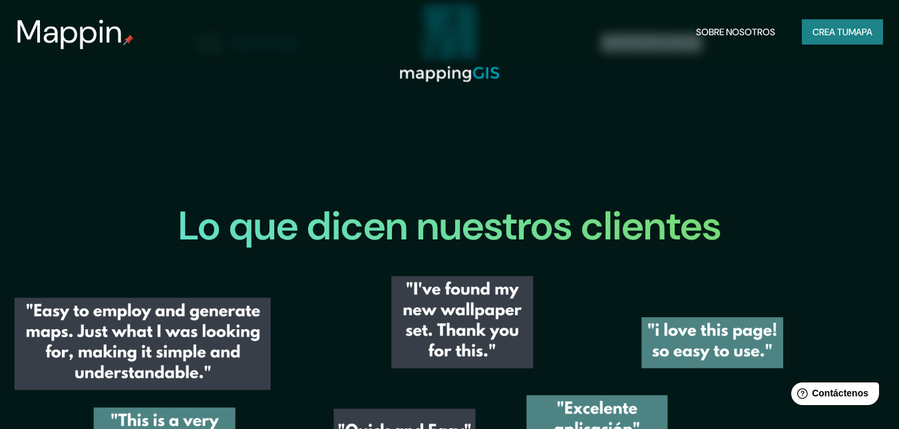
scroll to position [1833, 0]
